Goal: Find specific page/section: Find specific page/section

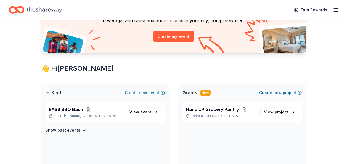
scroll to position [58, 0]
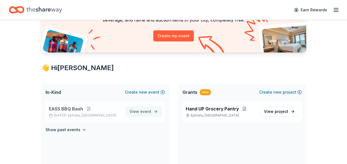
click at [148, 110] on span "event" at bounding box center [145, 111] width 11 height 5
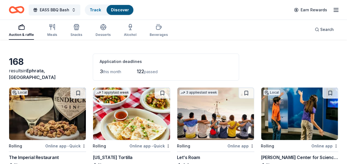
scroll to position [23, 0]
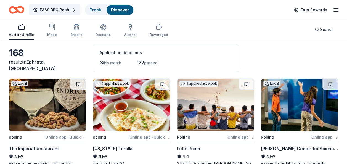
click at [20, 36] on div "Auction & raffle" at bounding box center [21, 35] width 25 height 4
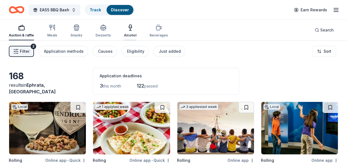
click at [132, 31] on div "Alcohol" at bounding box center [130, 30] width 12 height 13
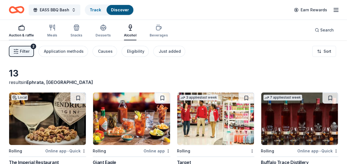
click at [17, 30] on div "button" at bounding box center [21, 27] width 25 height 7
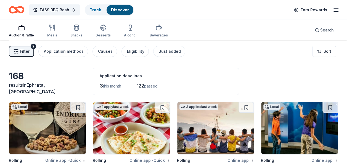
click at [17, 30] on div "button" at bounding box center [21, 27] width 25 height 7
click at [68, 9] on span "EASS BBQ Bash" at bounding box center [55, 10] width 30 height 7
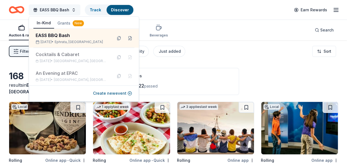
click at [68, 9] on span "EASS BBQ Bash" at bounding box center [55, 10] width 30 height 7
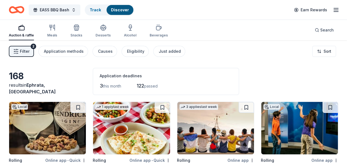
click at [334, 8] on icon "button" at bounding box center [336, 10] width 7 height 7
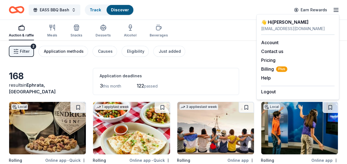
click at [65, 52] on div "Application methods" at bounding box center [64, 51] width 40 height 7
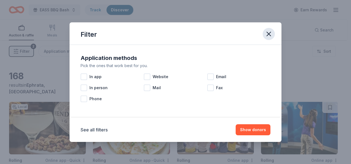
click at [266, 35] on icon "button" at bounding box center [269, 34] width 8 height 8
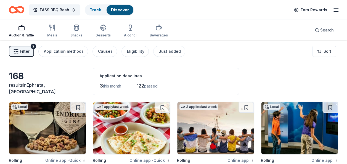
click at [339, 13] on icon "button" at bounding box center [336, 10] width 7 height 7
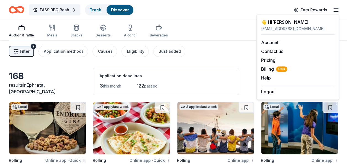
click at [228, 51] on div "Filter 2 Application methods Causes Eligibility Just added Sort" at bounding box center [173, 51] width 347 height 22
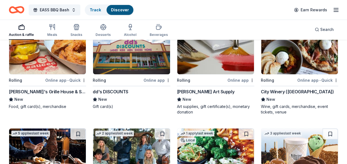
scroll to position [1106, 0]
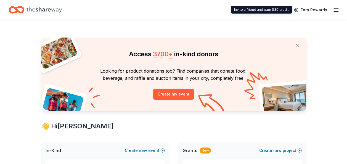
click at [337, 8] on line "button" at bounding box center [336, 8] width 4 height 0
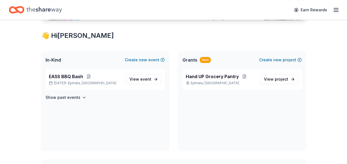
scroll to position [91, 0]
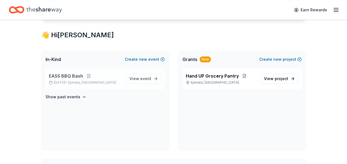
click at [90, 78] on p "EASS BBQ Bash" at bounding box center [85, 76] width 73 height 7
